Goal: Communication & Community: Answer question/provide support

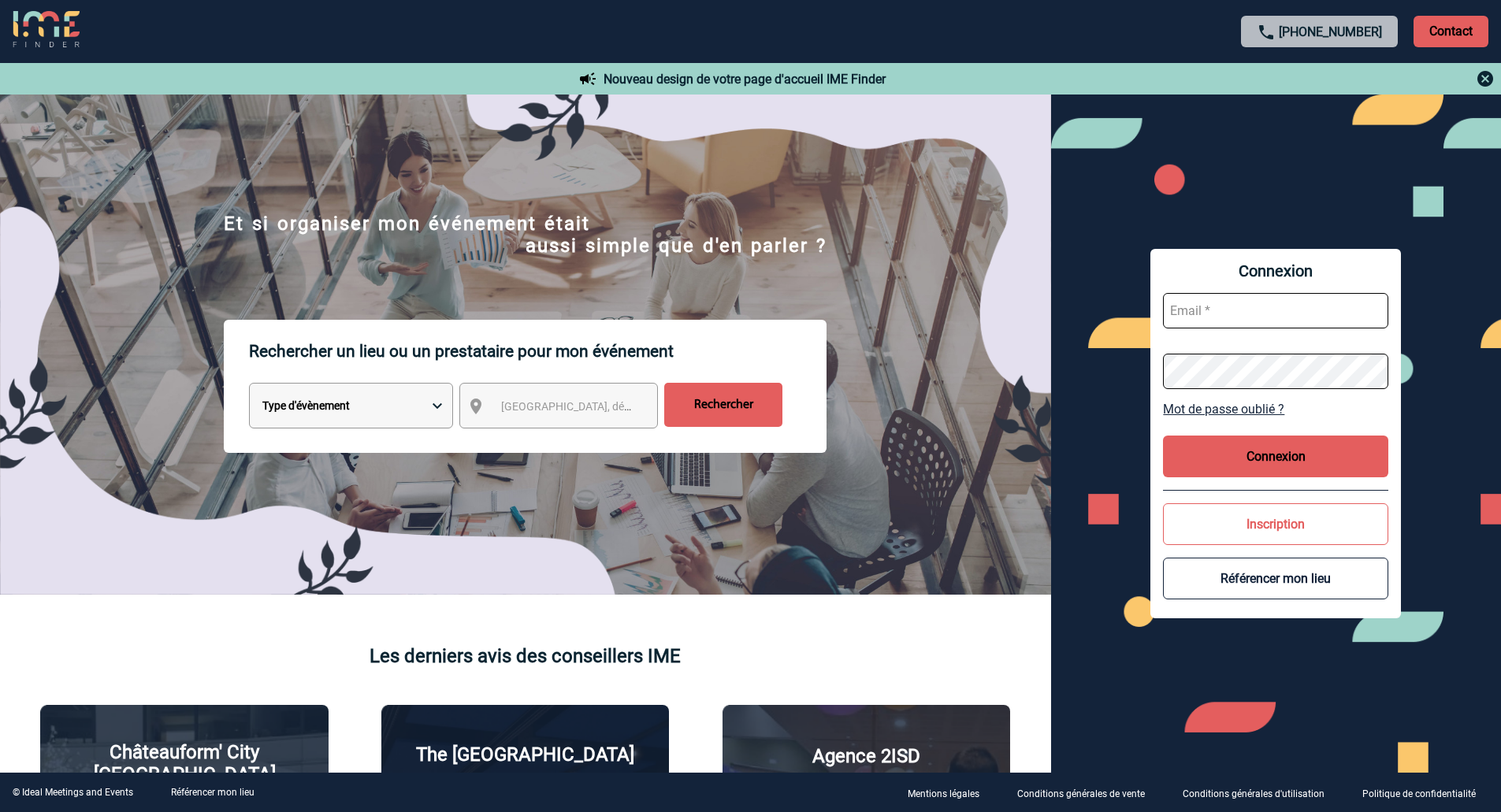
type input "veronique.leveque@capgemini.com"
click at [1299, 441] on button "Connexion" at bounding box center [1276, 457] width 225 height 42
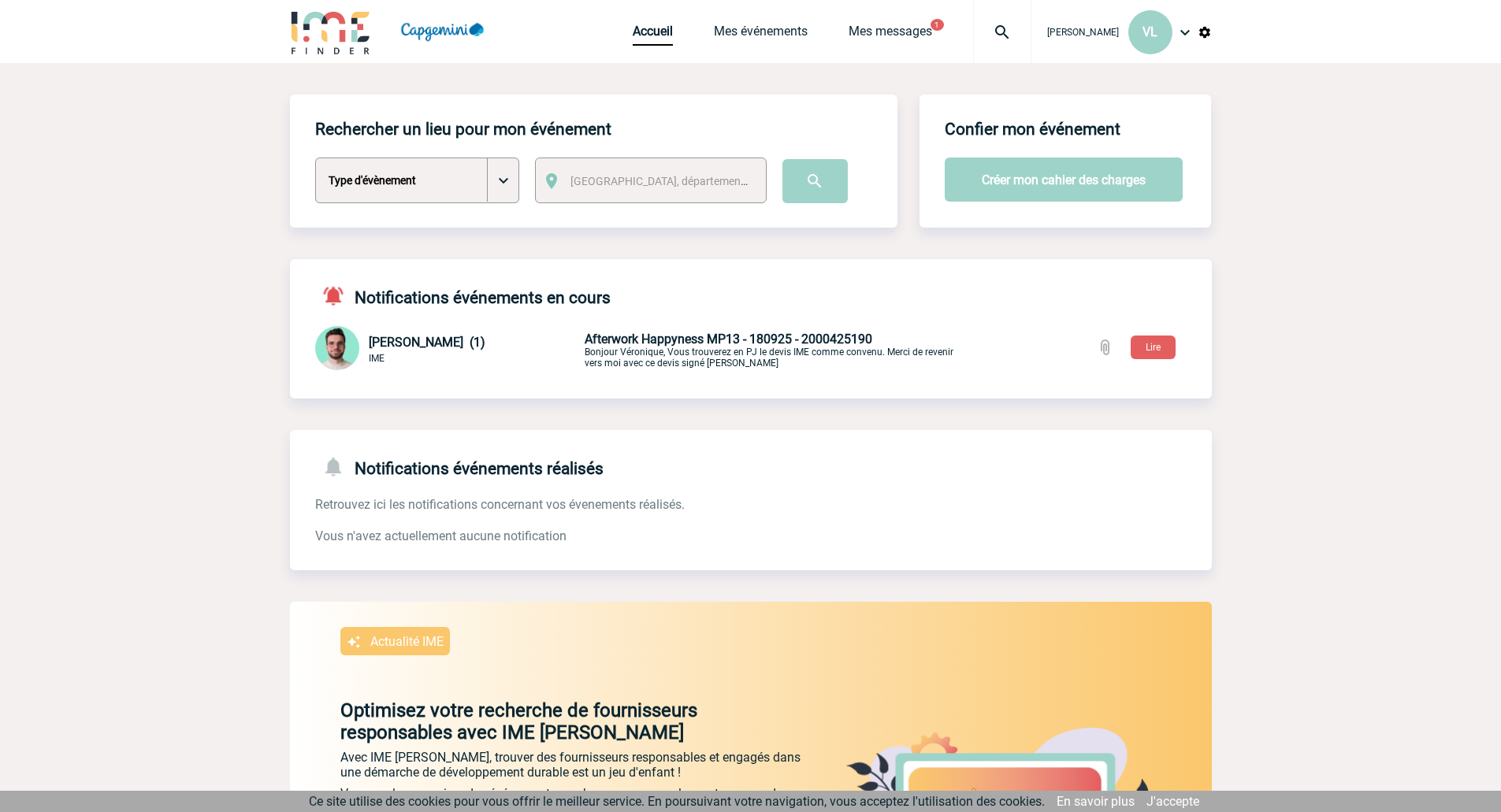
click at [881, 19] on div "Accueil Mes événements Mes messages 1 Projet, client Projet, client" at bounding box center [832, 31] width 399 height 63
click at [745, 34] on link "Mes événements" at bounding box center [760, 35] width 93 height 22
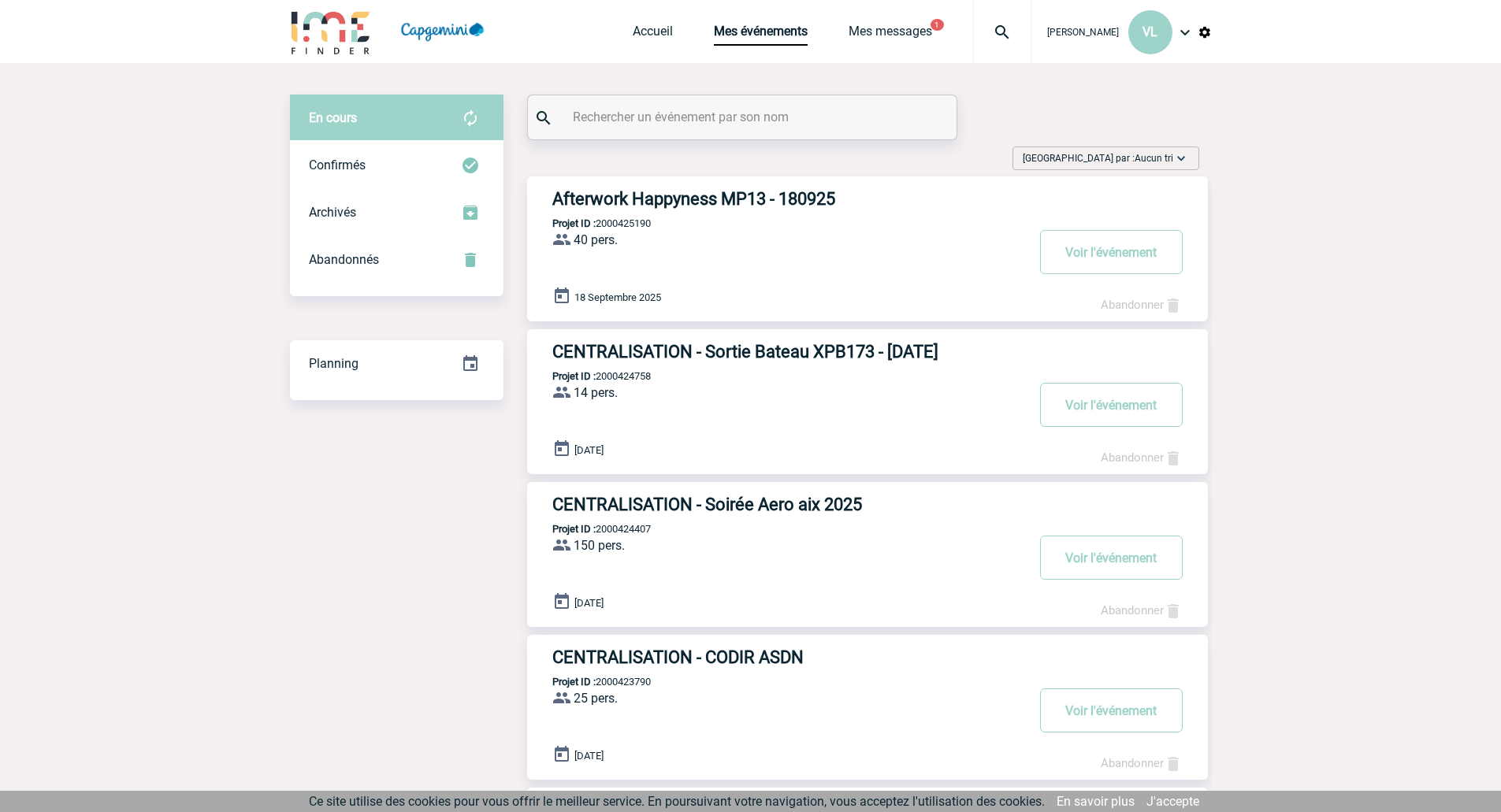
click at [689, 196] on h3 "Afterwork Happyness MP13 - 180925" at bounding box center [789, 199] width 473 height 20
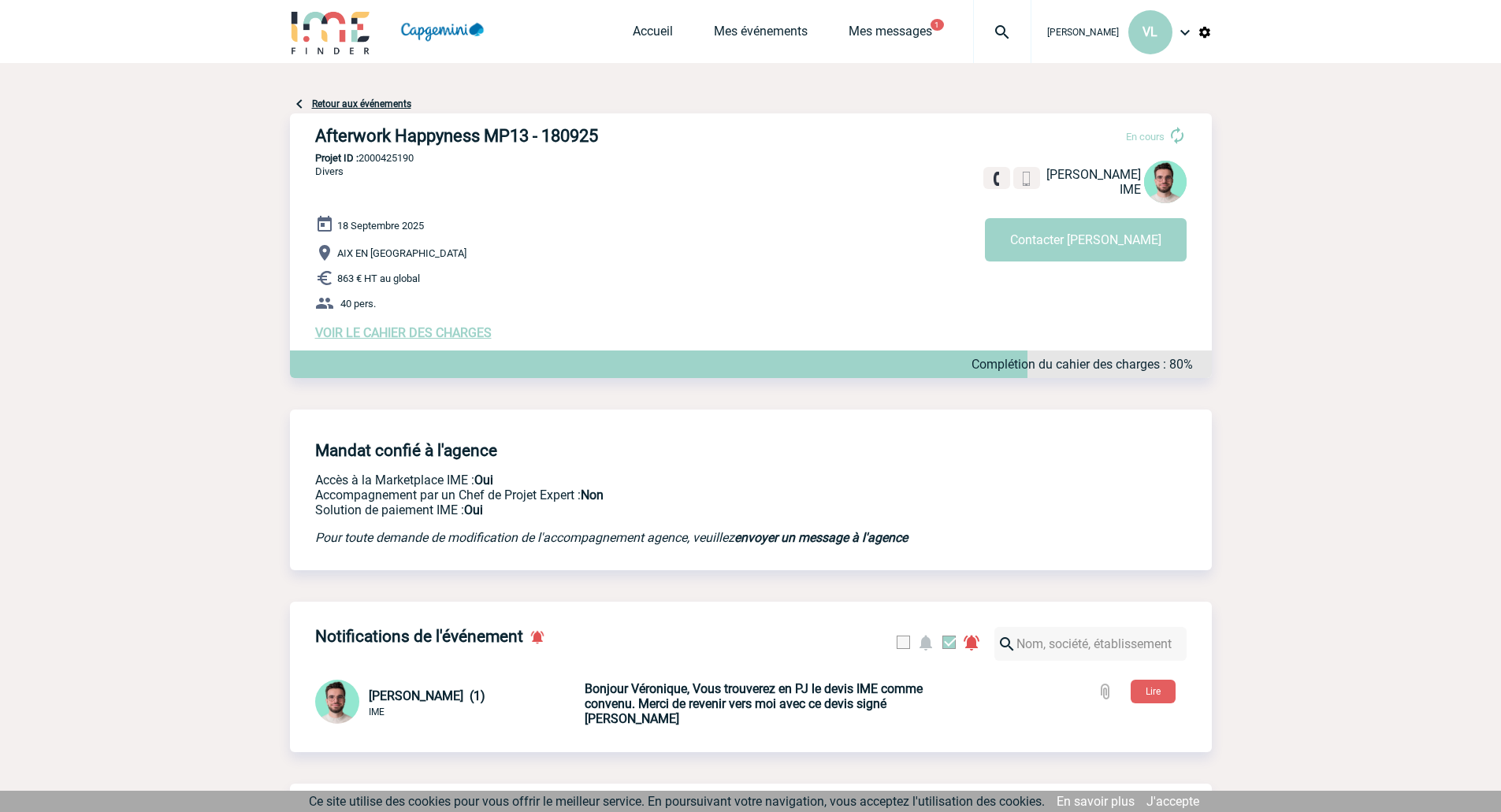
click at [435, 334] on span "VOIR LE CAHIER DES CHARGES" at bounding box center [403, 332] width 177 height 15
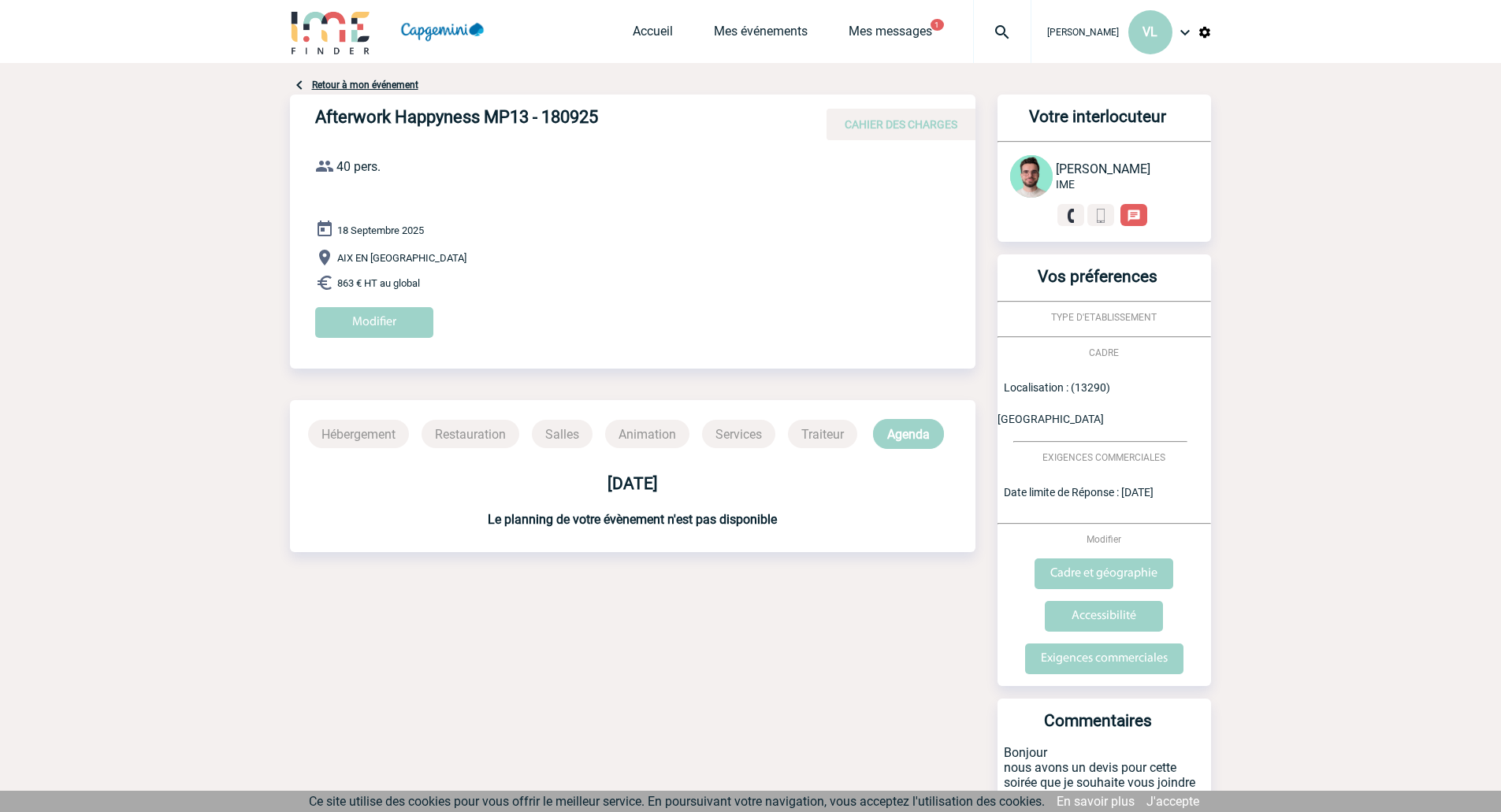
click at [396, 82] on link "Retour à mon événement" at bounding box center [365, 85] width 106 height 11
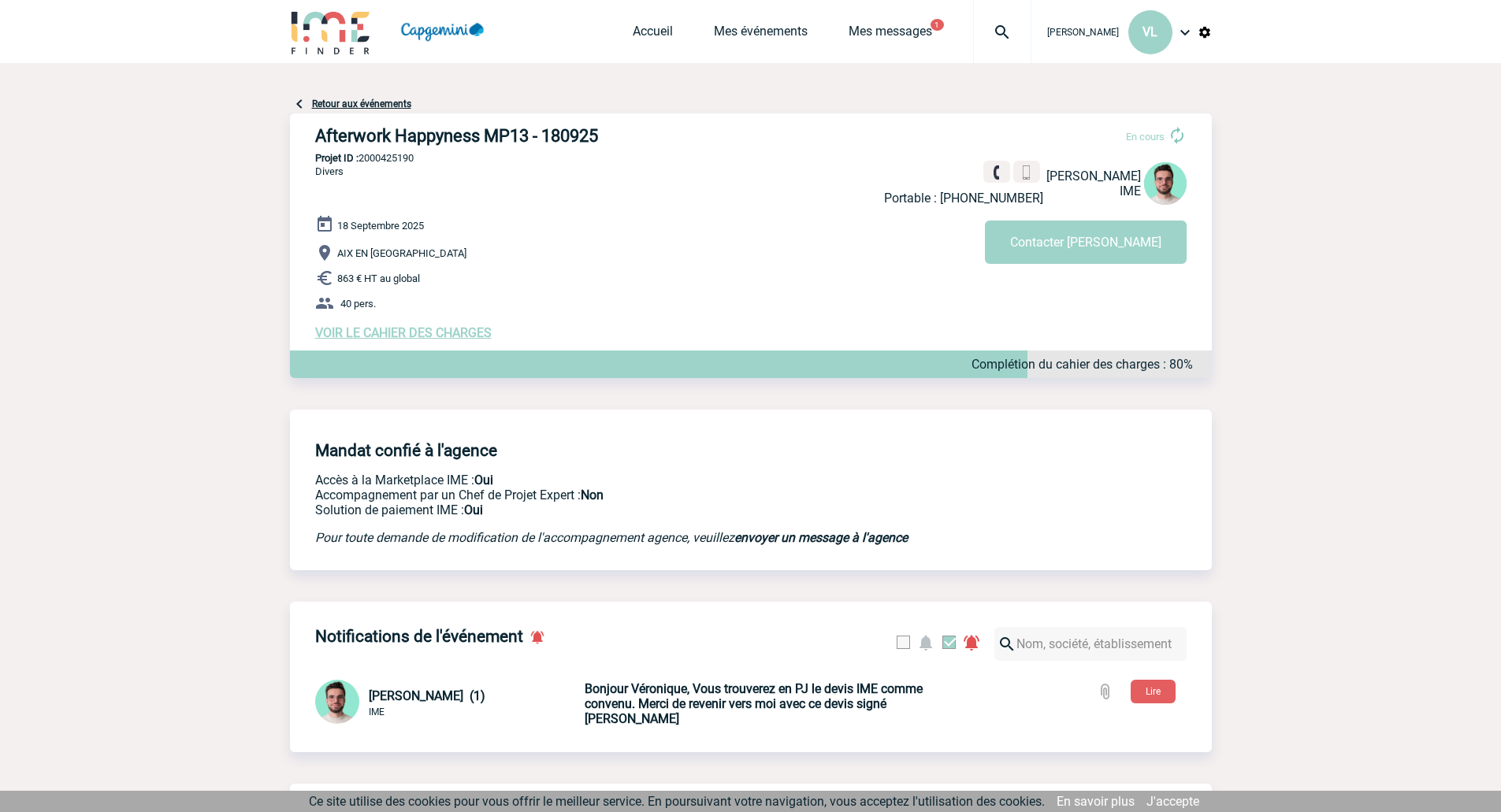
click at [367, 102] on link "Retour aux événements" at bounding box center [362, 104] width 99 height 11
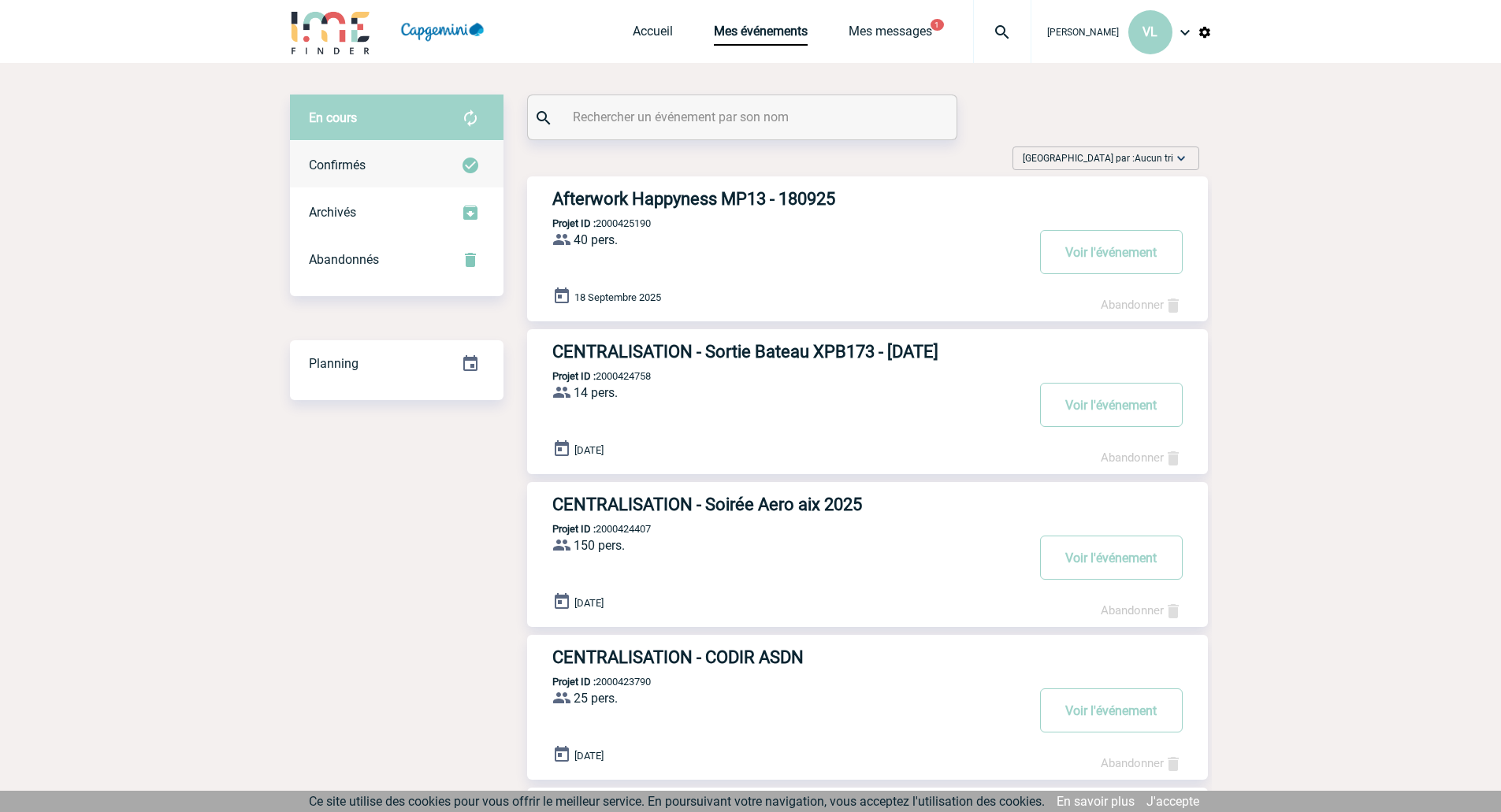
click at [412, 165] on div "Confirmés" at bounding box center [396, 165] width 213 height 47
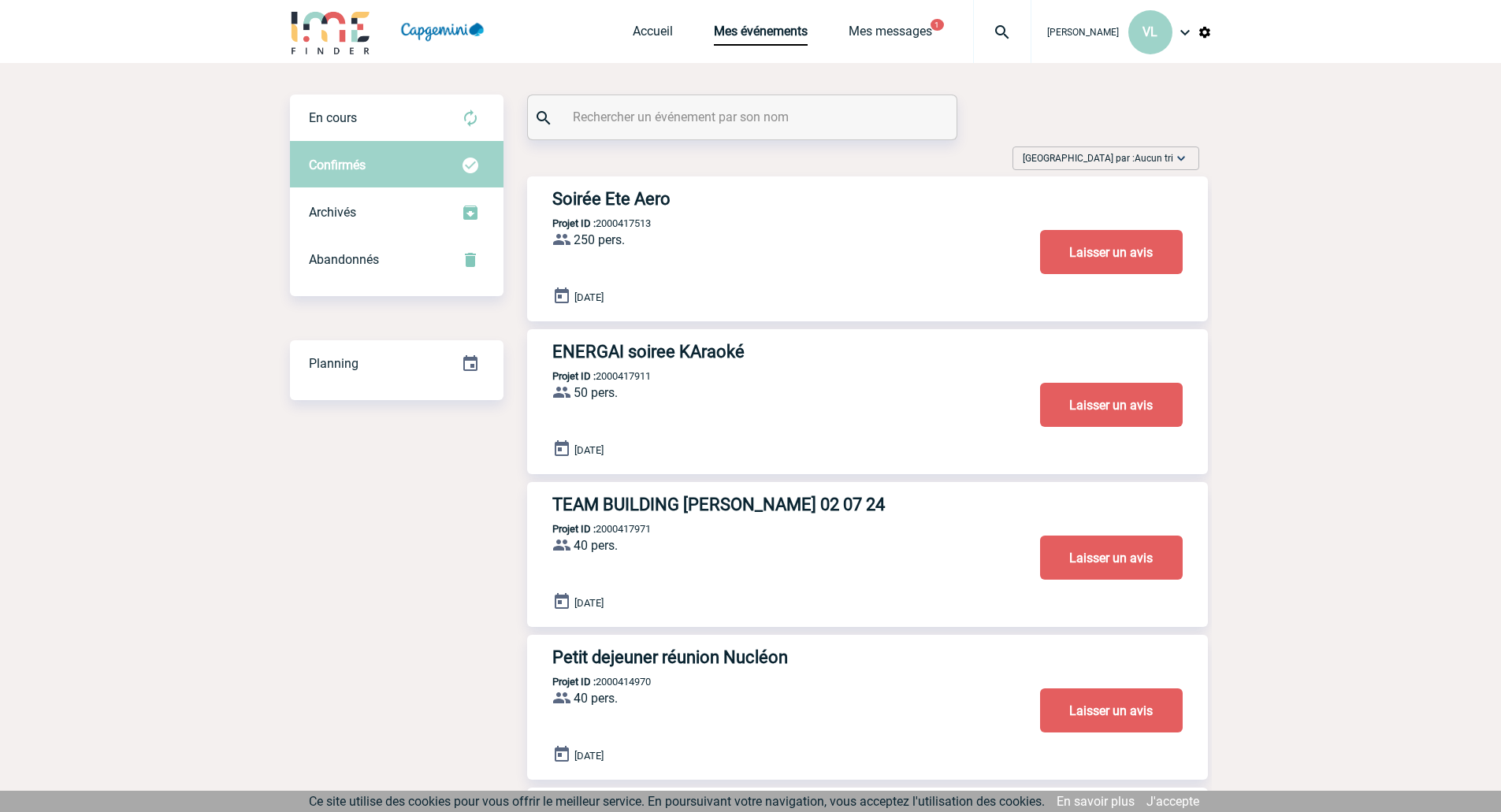
drag, startPoint x: 734, startPoint y: 410, endPoint x: 313, endPoint y: 541, distance: 440.9
click at [874, 31] on link "Mes messages" at bounding box center [890, 35] width 84 height 22
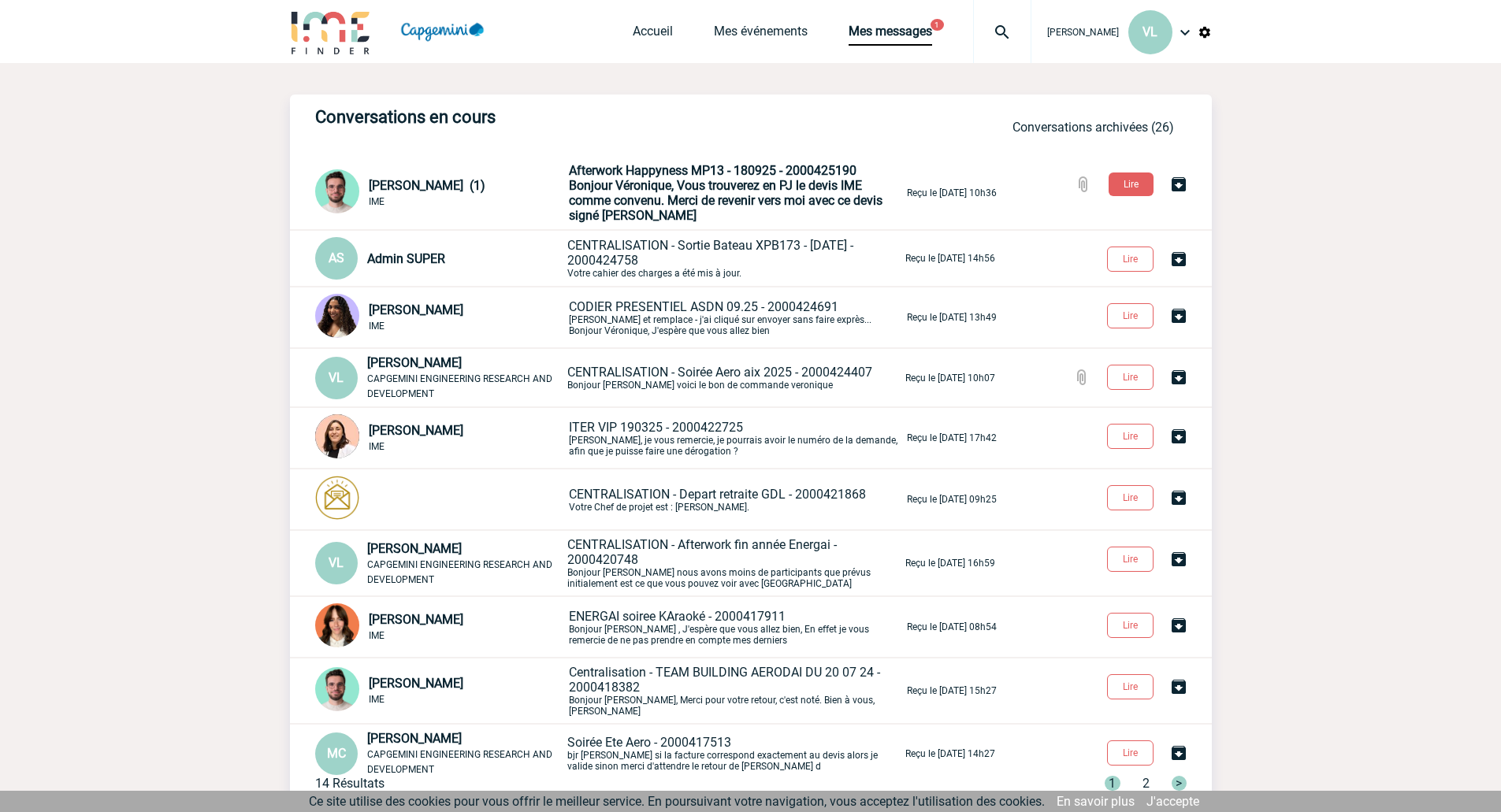
click at [664, 176] on span "Afterwork Happyness MP13 - 180925 - 2000425190" at bounding box center [713, 170] width 288 height 15
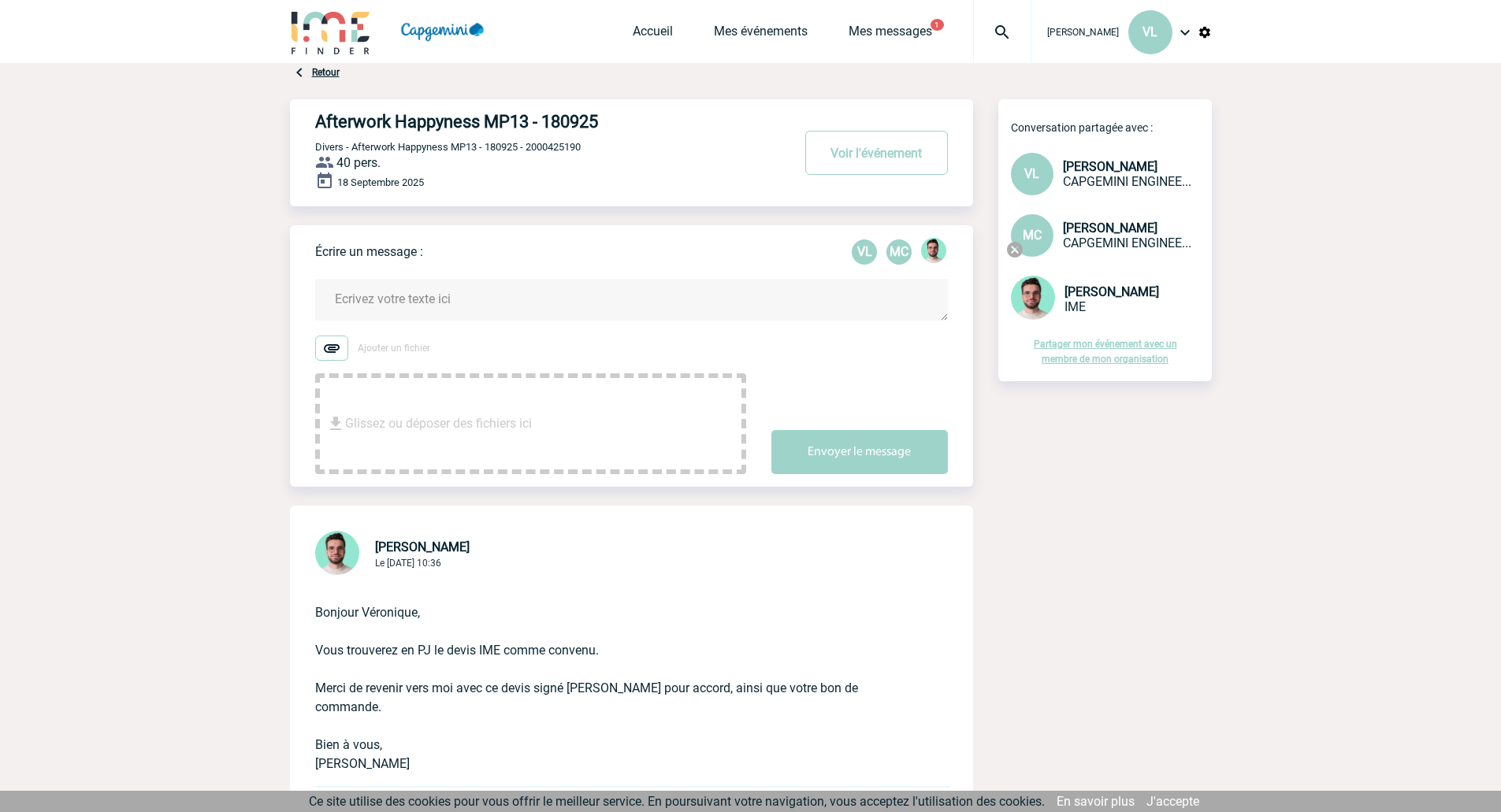
click at [546, 294] on textarea at bounding box center [632, 299] width 633 height 42
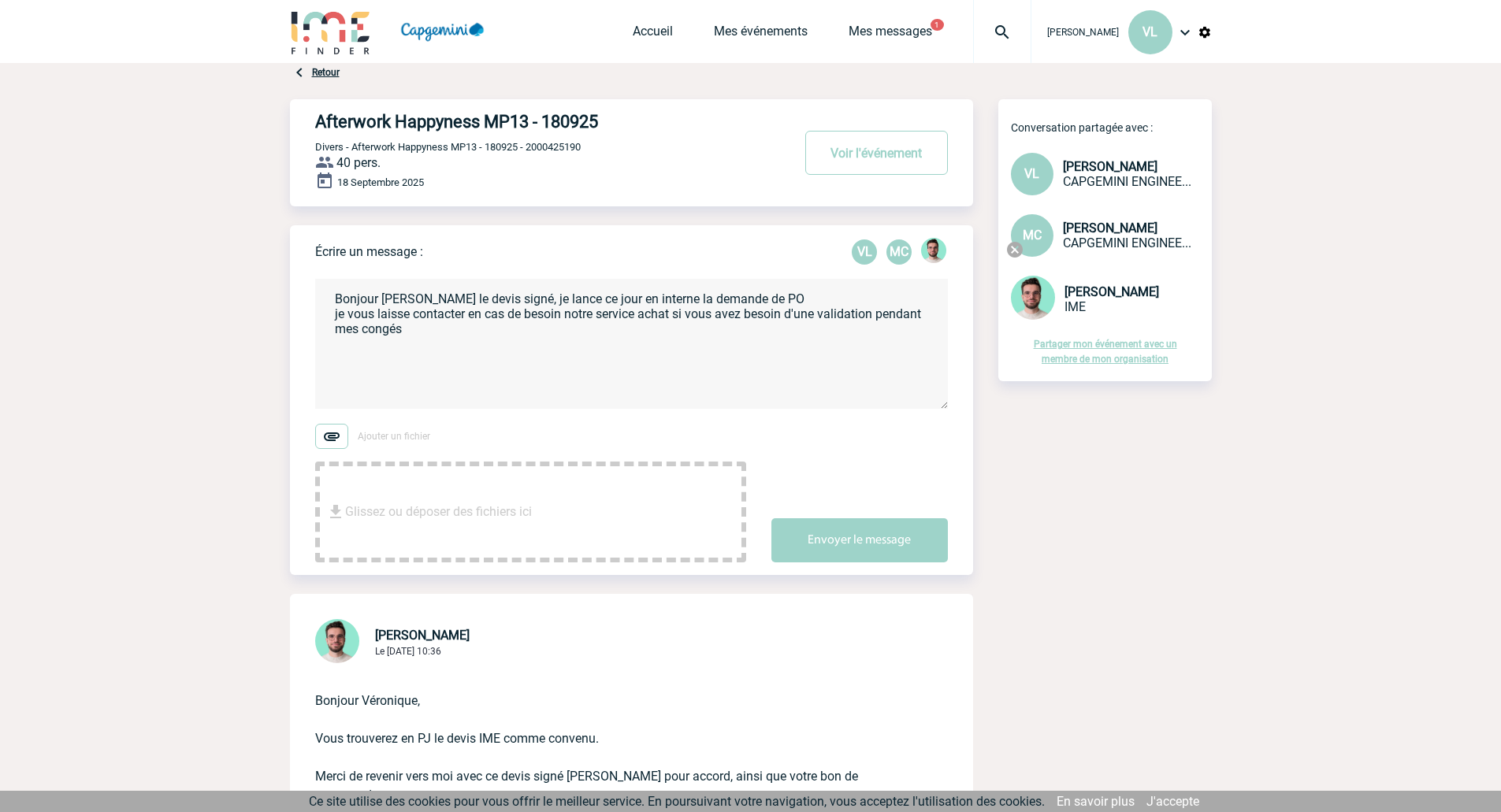
click at [676, 328] on textarea "Bonjour [PERSON_NAME] le devis signé, je lance ce jour en interne la demande de…" at bounding box center [632, 343] width 633 height 130
type textarea "Bonjour [PERSON_NAME] le devis signé, je lance ce jour en interne la demande de…"
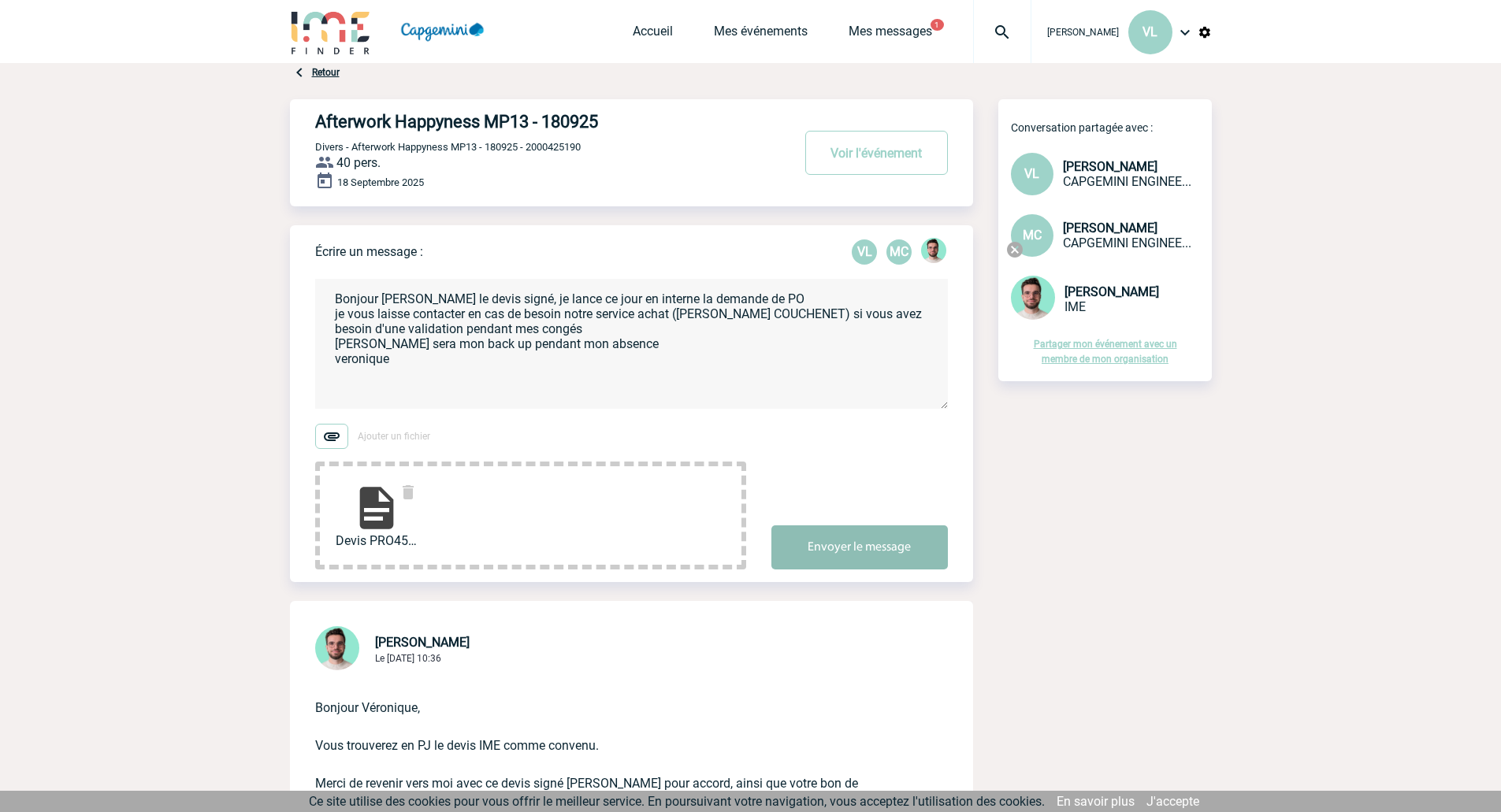
click at [880, 545] on button "Envoyer le message" at bounding box center [860, 547] width 177 height 44
